Goal: Transaction & Acquisition: Purchase product/service

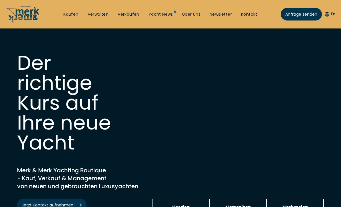
scroll to position [5, 0]
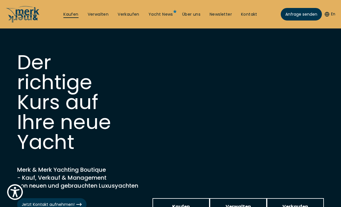
click at [71, 15] on link "Kaufen" at bounding box center [70, 15] width 15 height 6
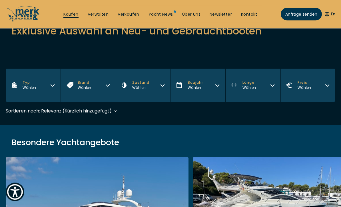
scroll to position [87, 0]
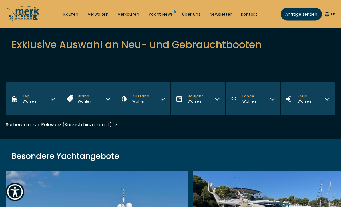
click at [52, 99] on icon "button" at bounding box center [52, 98] width 5 height 5
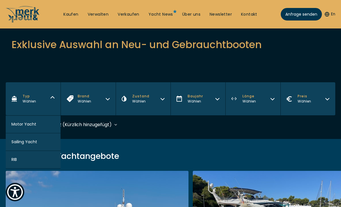
click at [47, 145] on button "Sailing Yacht" at bounding box center [33, 142] width 55 height 18
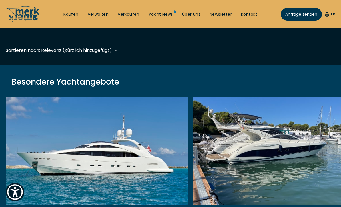
scroll to position [170, 0]
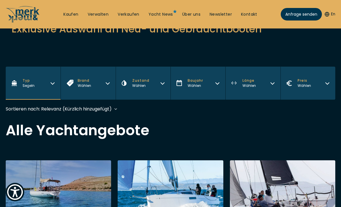
scroll to position [98, 0]
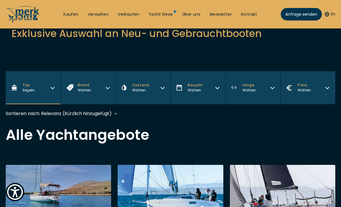
click at [116, 112] on div "Sortieren nach: Relevanz (Kürzlich hinzugefügt) Relevanz (Kürzlich hinzugefügt)…" at bounding box center [62, 113] width 112 height 7
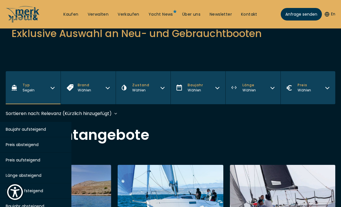
click at [41, 160] on button "Preis aufsteigend" at bounding box center [31, 160] width 80 height 15
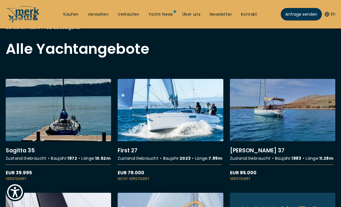
scroll to position [181, 0]
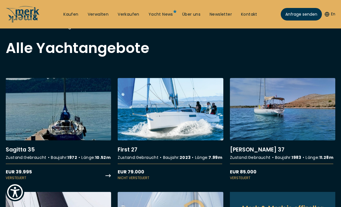
click at [79, 119] on link "More details about Sagitta 35" at bounding box center [58, 129] width 105 height 103
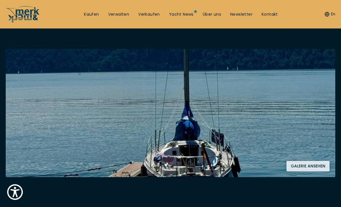
scroll to position [81, 0]
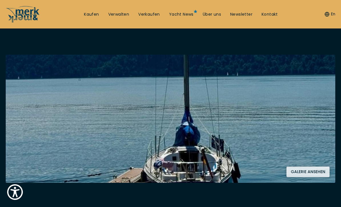
click at [291, 126] on img at bounding box center [170, 119] width 329 height 128
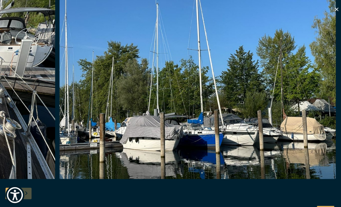
scroll to position [59, 0]
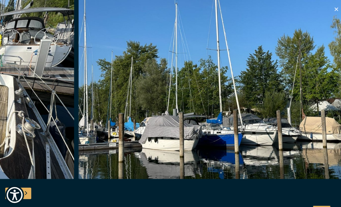
click at [195, 117] on img "button" at bounding box center [214, 85] width 272 height 183
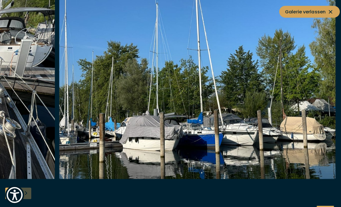
click at [325, 13] on icon at bounding box center [325, 11] width 7 height 7
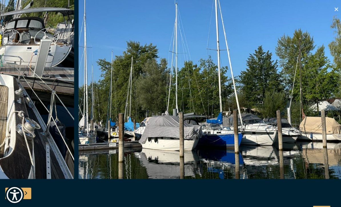
click at [333, 10] on icon "button" at bounding box center [331, 9] width 7 height 7
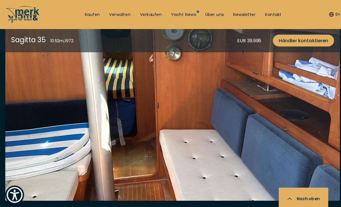
scroll to position [1143, 0]
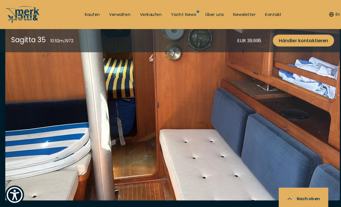
click at [240, 140] on img at bounding box center [170, 87] width 329 height 221
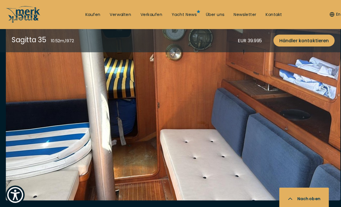
click at [289, 207] on button "Nach oben" at bounding box center [299, 196] width 49 height 22
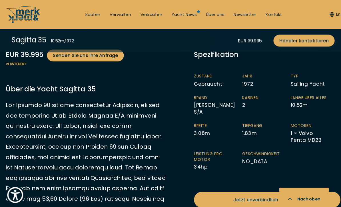
scroll to position [266, 0]
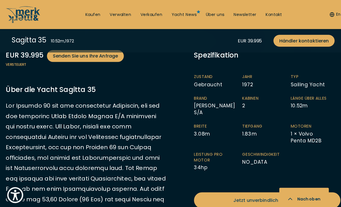
click at [307, 164] on ul "Zustand Gebraucht Jahr 1972 Typ Sailing Yacht Brand Bianca Yachts S/A Kabinen 2…" at bounding box center [263, 124] width 144 height 103
click at [299, 163] on ul "Zustand Gebraucht Jahr 1972 Typ Sailing Yacht Brand Bianca Yachts S/A Kabinen 2…" at bounding box center [263, 124] width 144 height 103
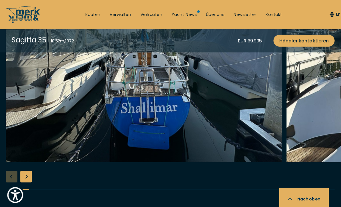
scroll to position [818, 0]
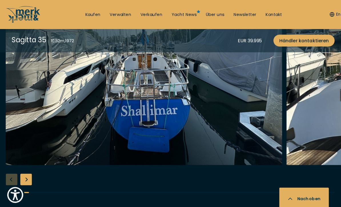
click at [26, 171] on div "Next slide" at bounding box center [25, 176] width 11 height 11
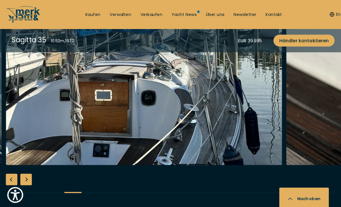
click at [26, 171] on div "Next slide" at bounding box center [25, 176] width 11 height 11
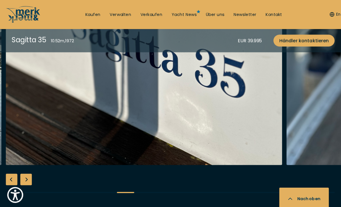
click at [27, 171] on div "Next slide" at bounding box center [25, 176] width 11 height 11
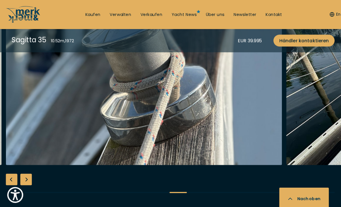
click at [28, 171] on div "Next slide" at bounding box center [25, 176] width 11 height 11
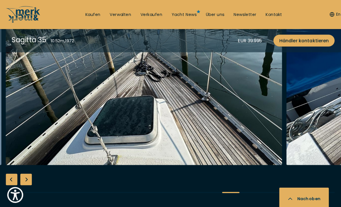
click at [27, 171] on div "Next slide" at bounding box center [25, 176] width 11 height 11
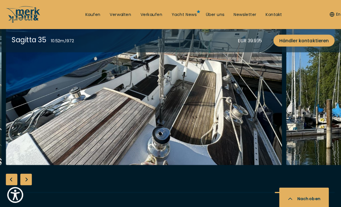
click at [30, 171] on div "Next slide" at bounding box center [25, 176] width 11 height 11
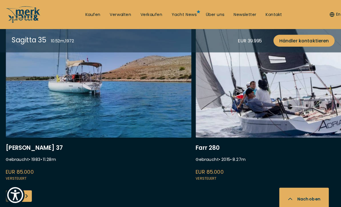
scroll to position [1570, 0]
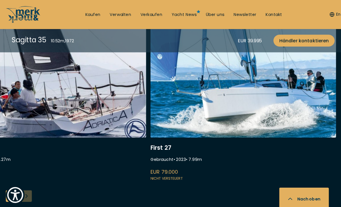
click at [272, 99] on link at bounding box center [239, 103] width 183 height 152
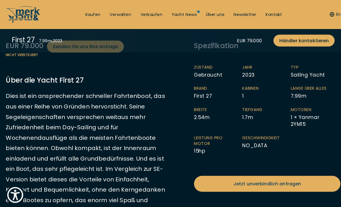
scroll to position [143, 0]
